Goal: Register for event/course

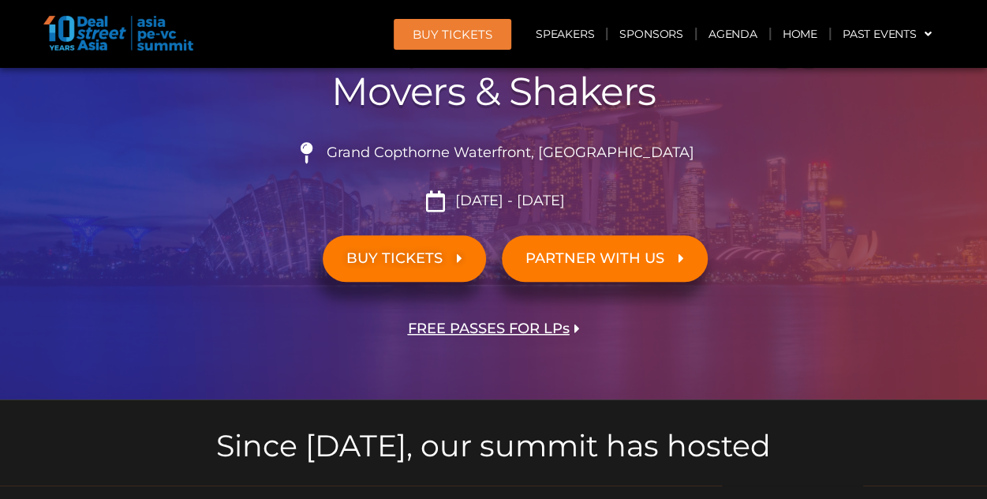
scroll to position [241, 0]
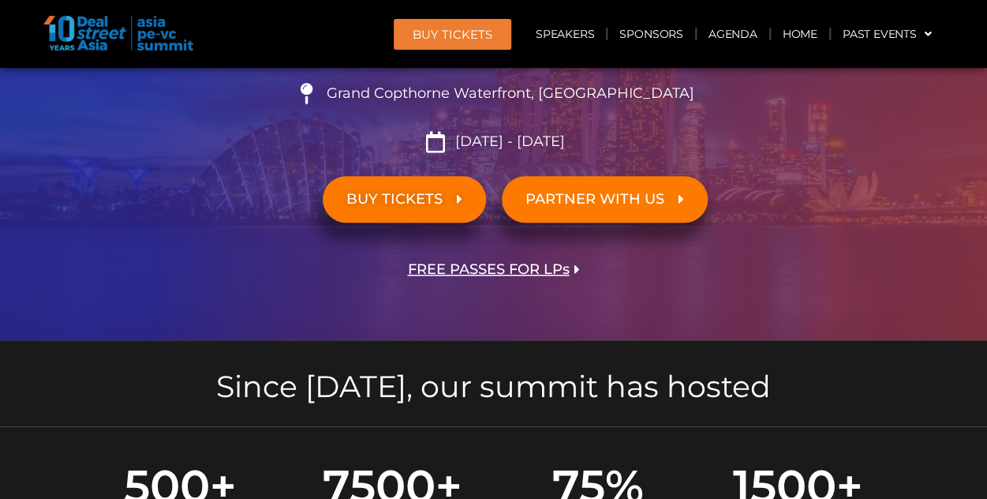
click at [437, 208] on link "BUY TICKETS" at bounding box center [404, 199] width 163 height 47
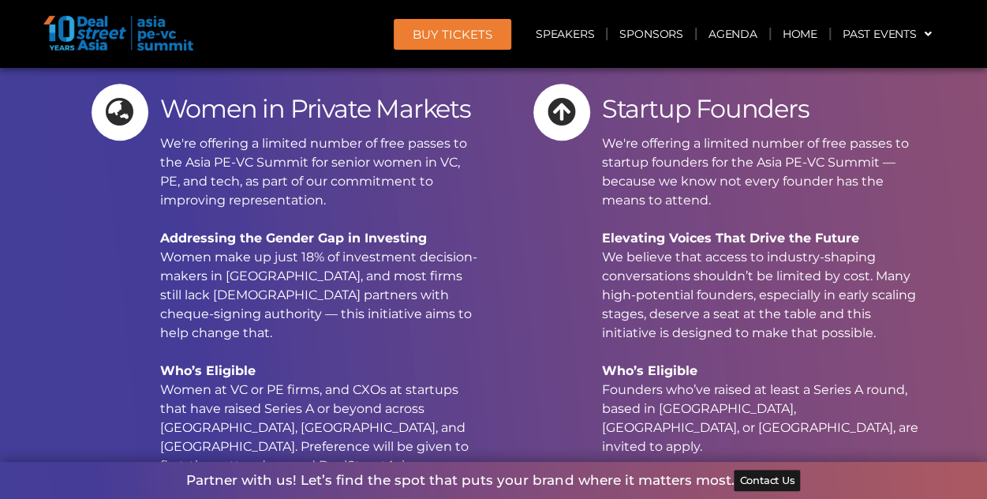
scroll to position [15665, 0]
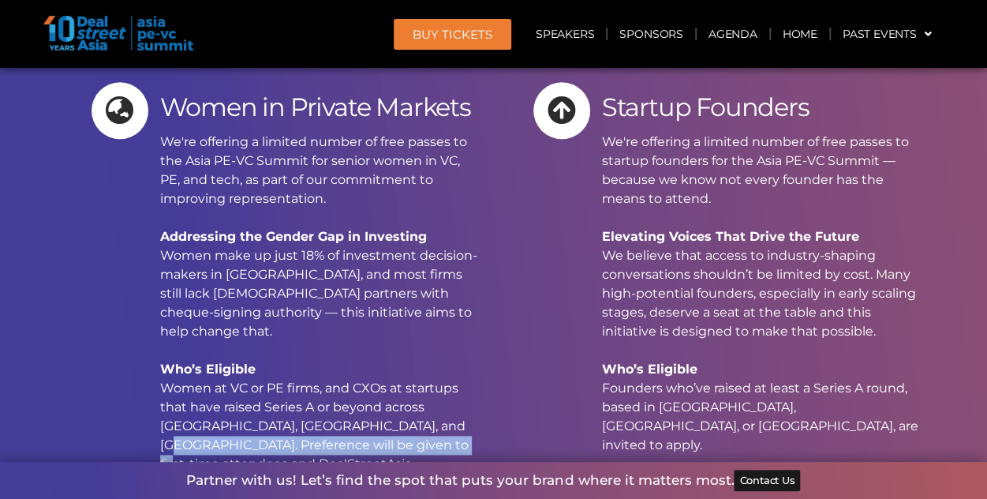
drag, startPoint x: 155, startPoint y: 188, endPoint x: 458, endPoint y: 189, distance: 303.0
click at [458, 189] on div "Women in Private Markets We're offering a limited number of free passes to the …" at bounding box center [287, 343] width 390 height 523
copy p "Preference will be given to first-time attendees"
